Goal: Transaction & Acquisition: Register for event/course

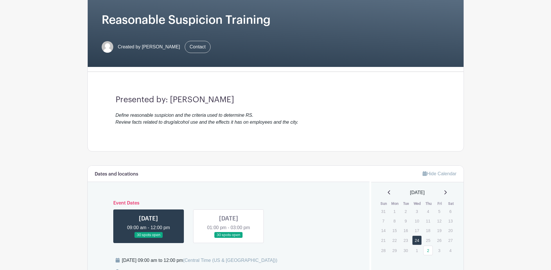
scroll to position [87, 0]
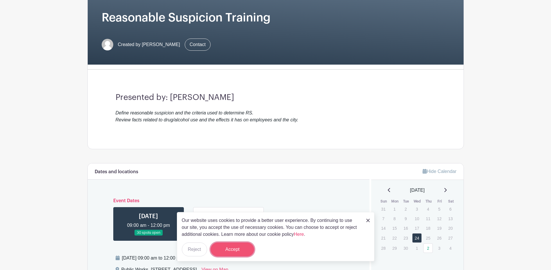
click at [240, 253] on button "Accept" at bounding box center [232, 250] width 44 height 14
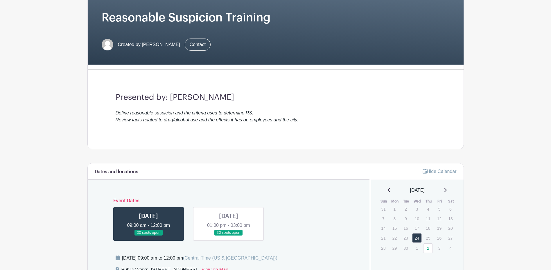
click at [148, 236] on link at bounding box center [148, 236] width 0 height 0
click at [228, 236] on link at bounding box center [228, 236] width 0 height 0
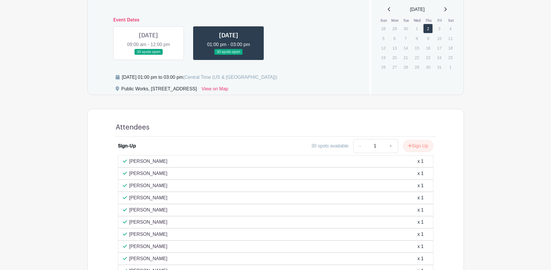
scroll to position [290, 0]
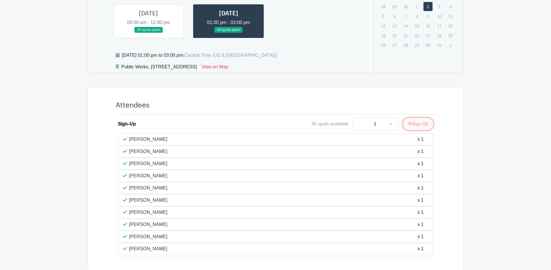
click at [412, 125] on button "Sign Up" at bounding box center [418, 124] width 30 height 12
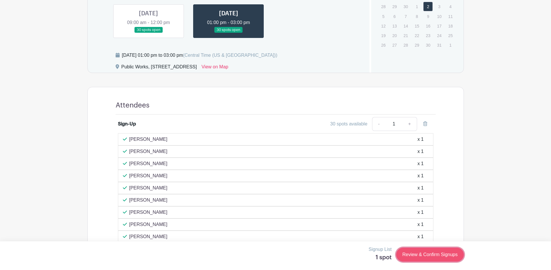
click at [418, 257] on link "Review & Confirm Signups" at bounding box center [429, 255] width 67 height 14
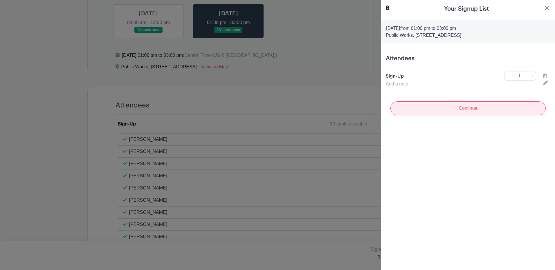
click at [474, 109] on input "Continue" at bounding box center [467, 109] width 155 height 14
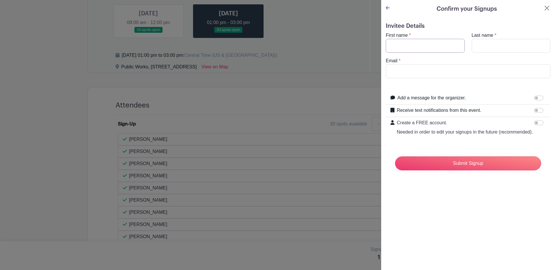
click at [434, 50] on input "First name" at bounding box center [425, 46] width 79 height 14
type input "[PERSON_NAME]"
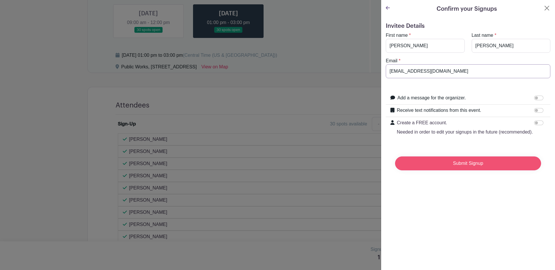
type input "[EMAIL_ADDRESS][DOMAIN_NAME]"
click at [488, 167] on input "Submit Signup" at bounding box center [468, 164] width 146 height 14
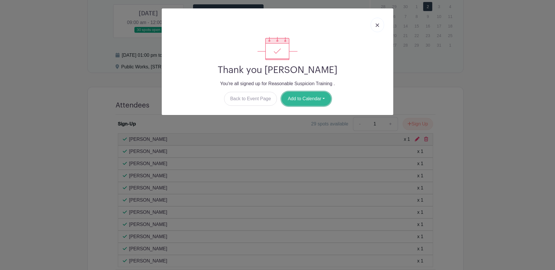
click at [319, 100] on button "Add to Calendar" at bounding box center [306, 99] width 49 height 14
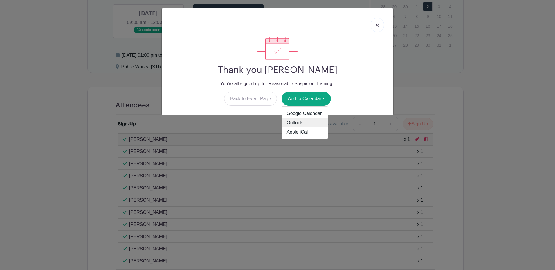
click at [306, 121] on link "Outlook" at bounding box center [305, 122] width 46 height 9
click at [378, 27] on link at bounding box center [377, 25] width 13 height 15
